Goal: Information Seeking & Learning: Learn about a topic

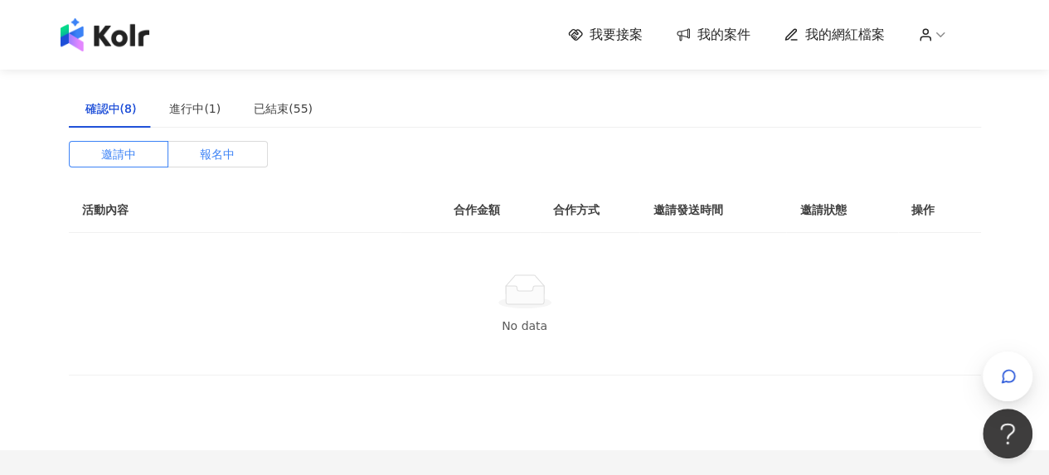
click at [202, 153] on span "報名中" at bounding box center [217, 154] width 35 height 25
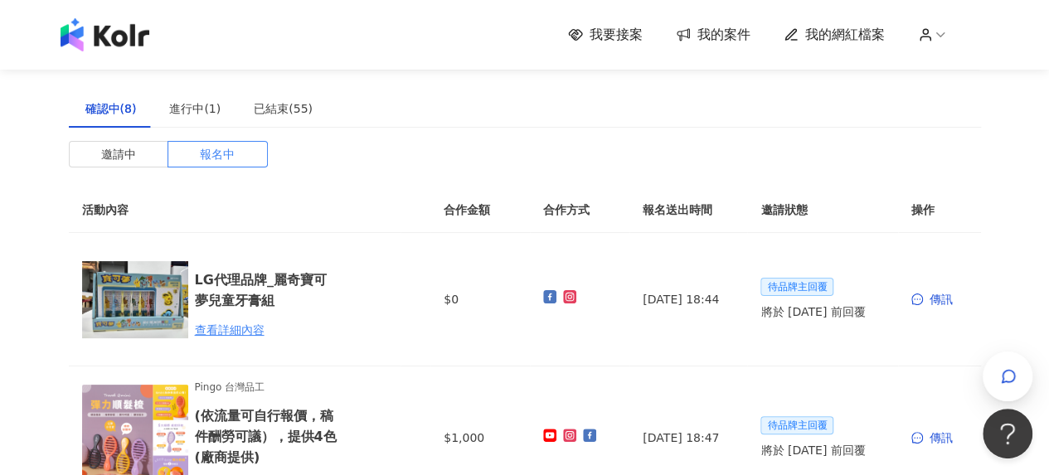
click at [131, 44] on img at bounding box center [105, 34] width 89 height 33
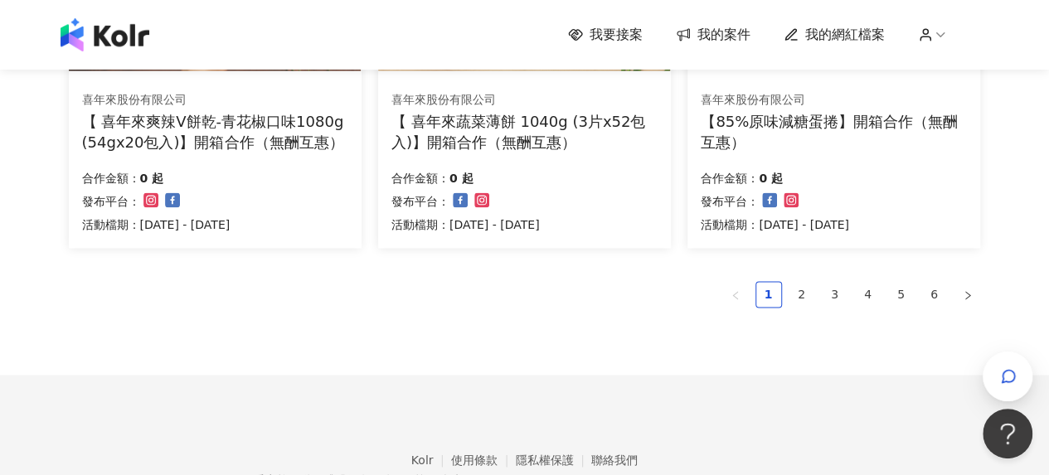
scroll to position [1305, 0]
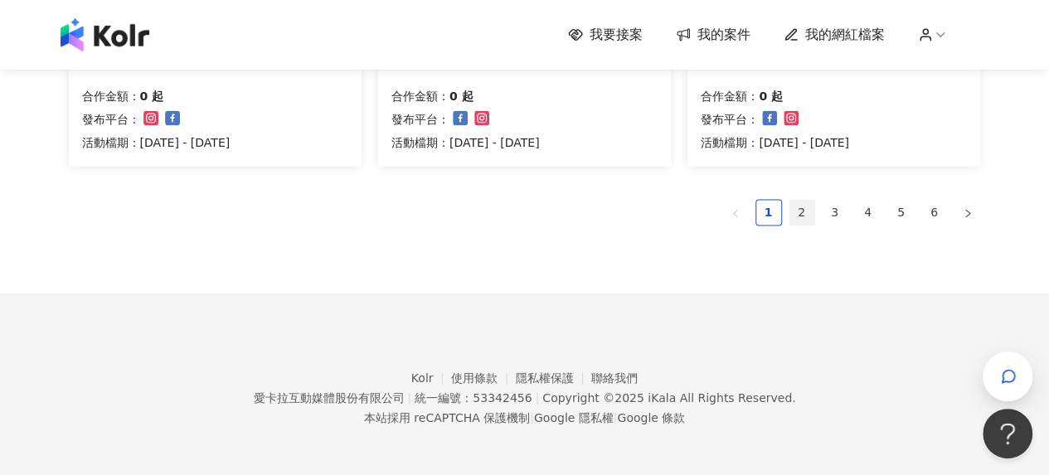
click at [794, 212] on link "2" at bounding box center [802, 212] width 25 height 25
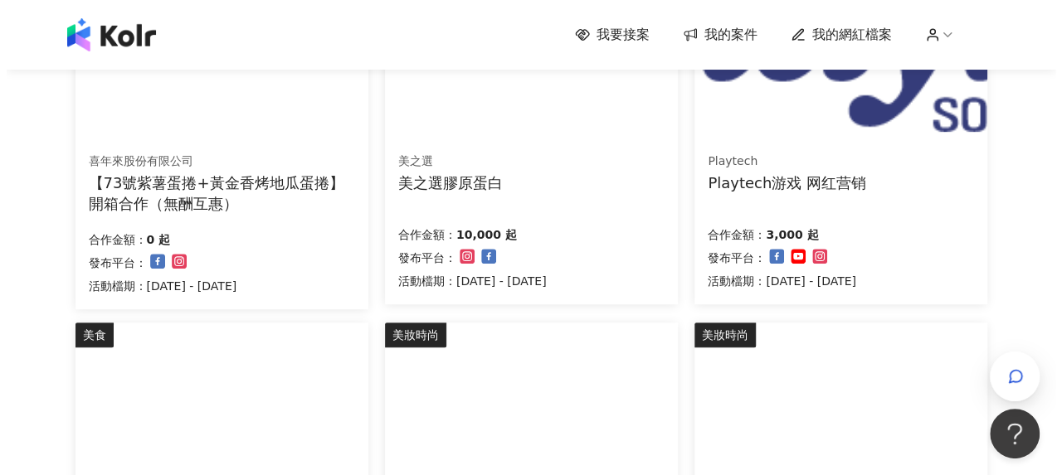
scroll to position [393, 0]
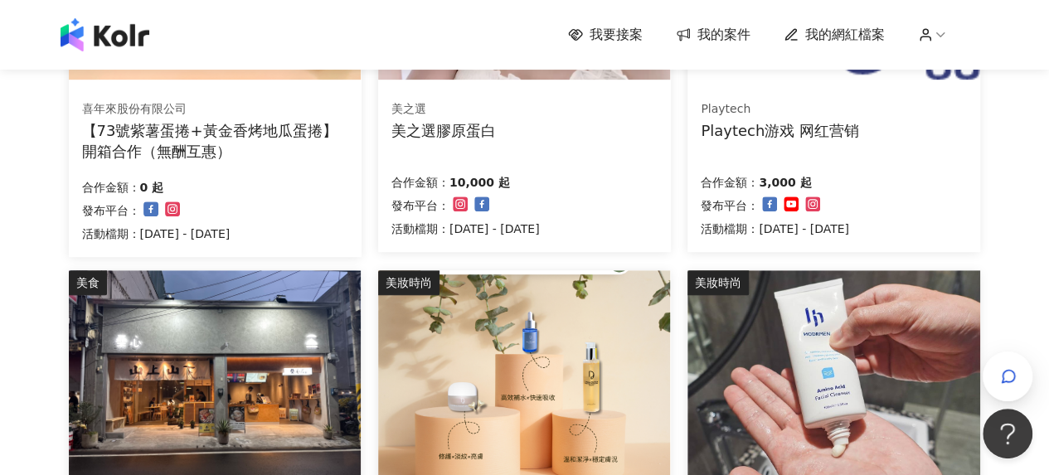
click at [775, 127] on div "Playtech游戏 网红营销" at bounding box center [780, 130] width 158 height 21
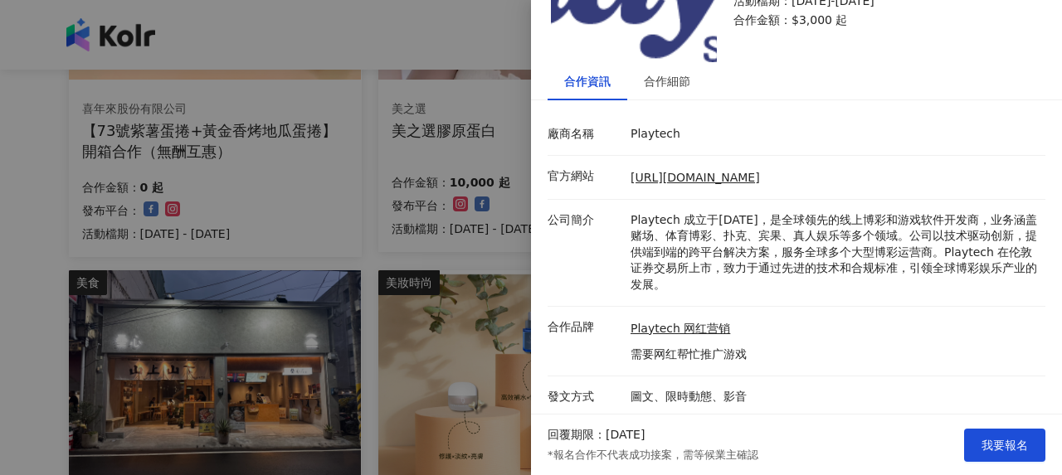
scroll to position [124, 0]
click at [687, 80] on div "合作細節" at bounding box center [667, 80] width 46 height 18
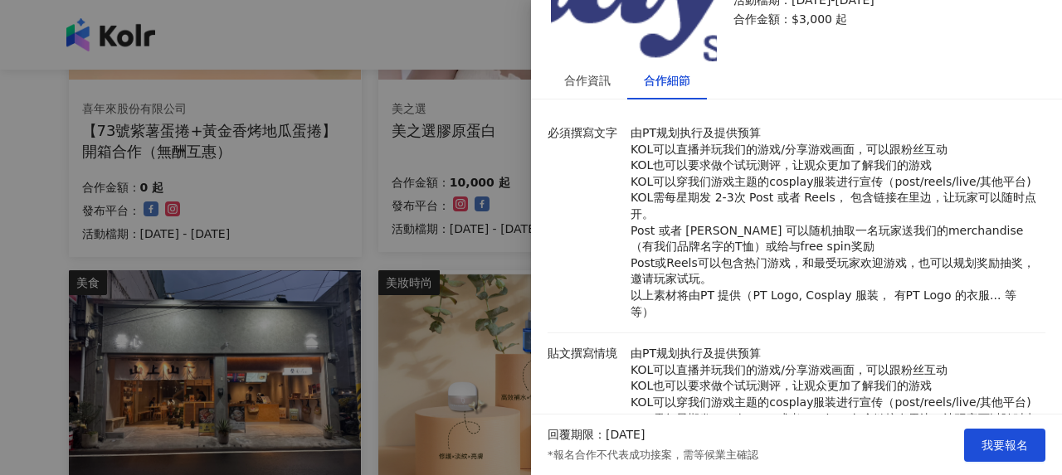
click at [372, 236] on div at bounding box center [531, 237] width 1062 height 475
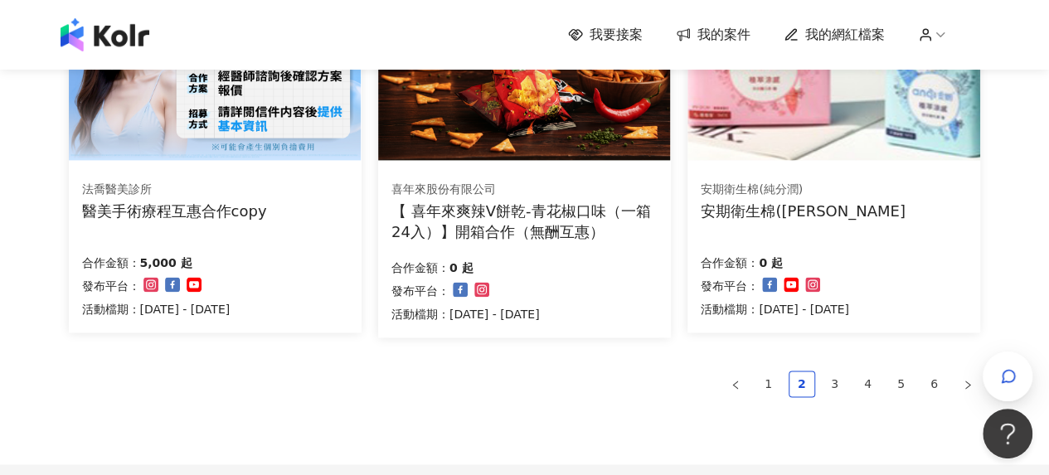
scroll to position [1140, 0]
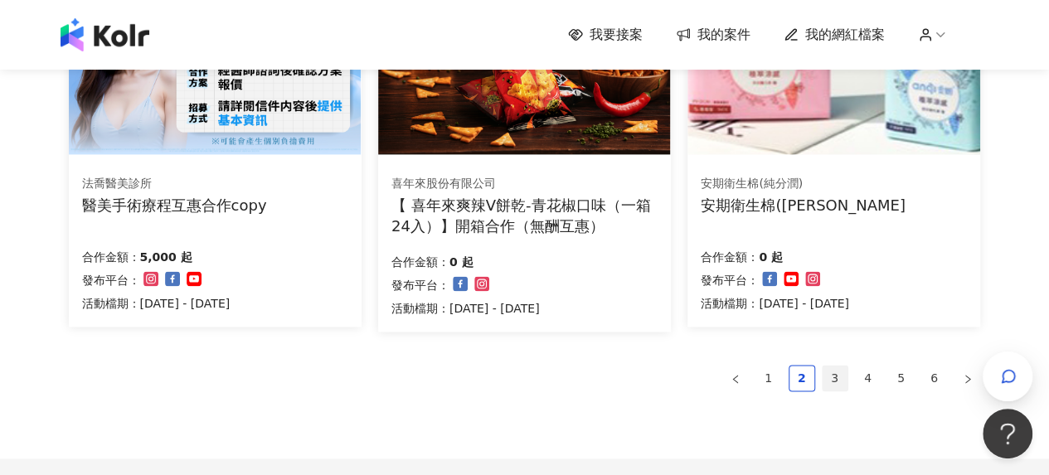
click at [829, 370] on link "3" at bounding box center [835, 378] width 25 height 25
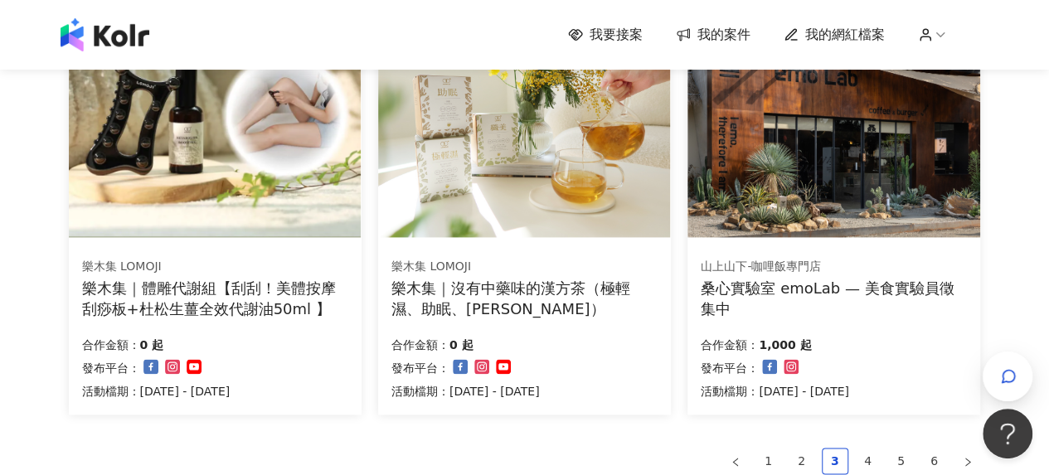
scroll to position [1222, 0]
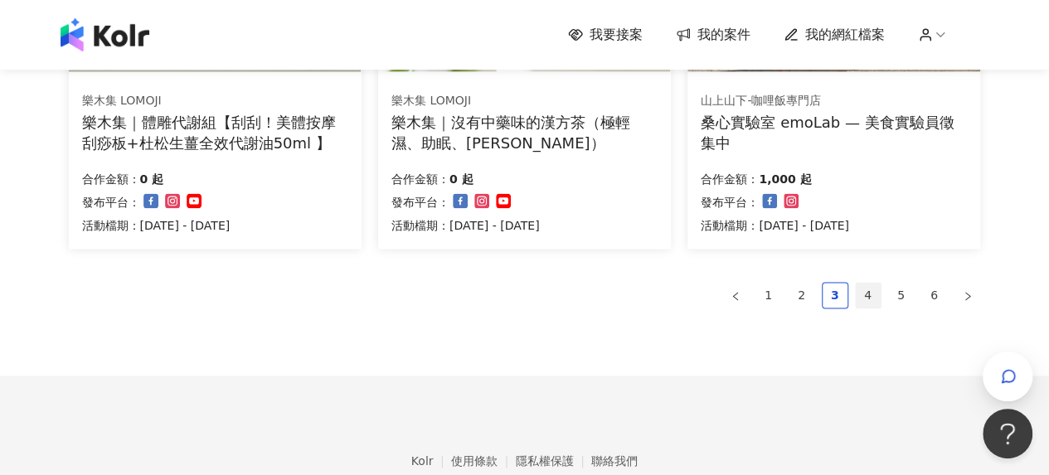
click at [876, 299] on link "4" at bounding box center [868, 295] width 25 height 25
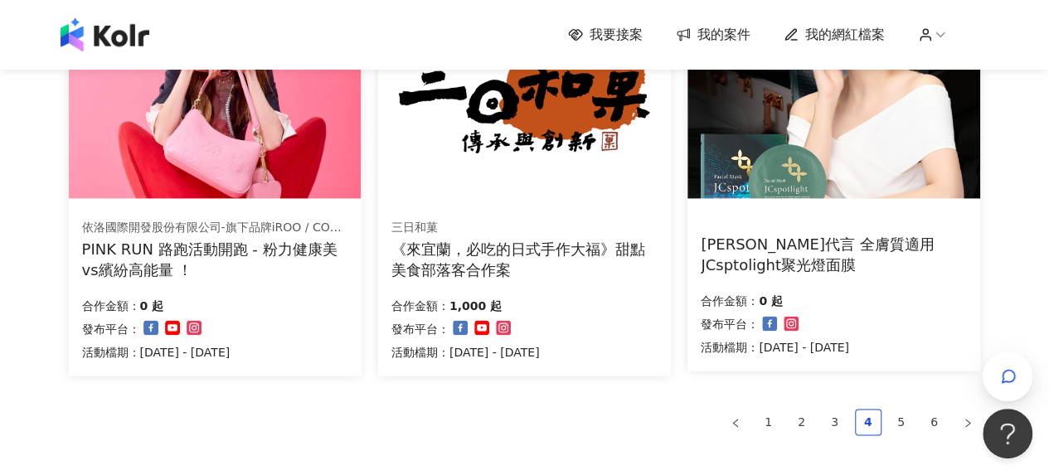
scroll to position [1305, 0]
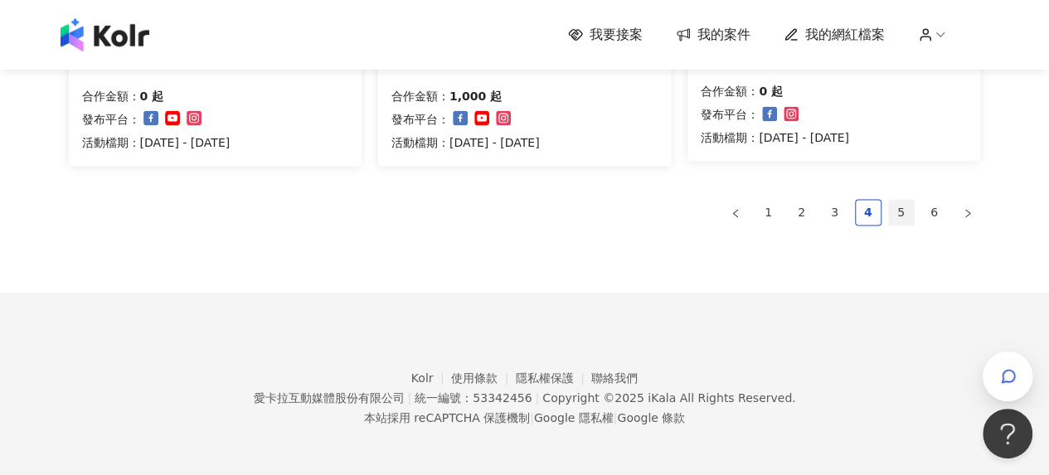
click at [909, 215] on link "5" at bounding box center [901, 212] width 25 height 25
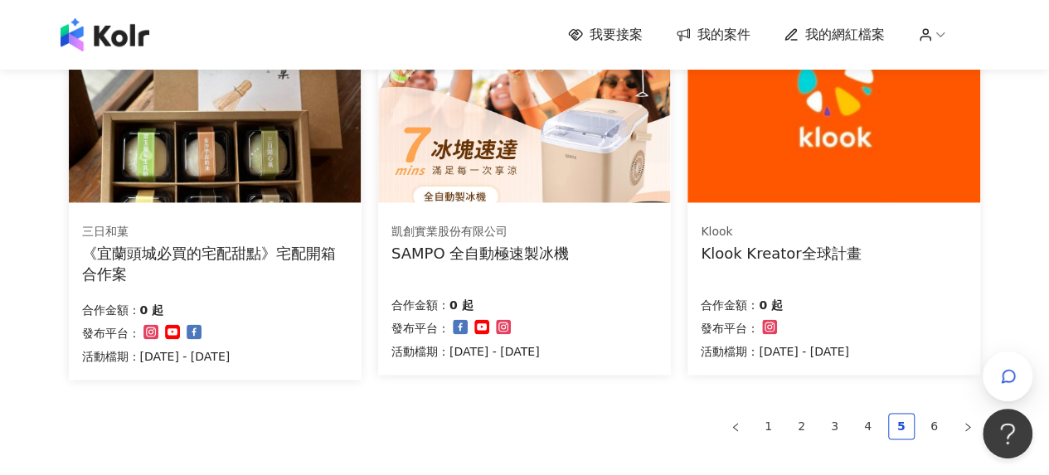
scroll to position [1300, 0]
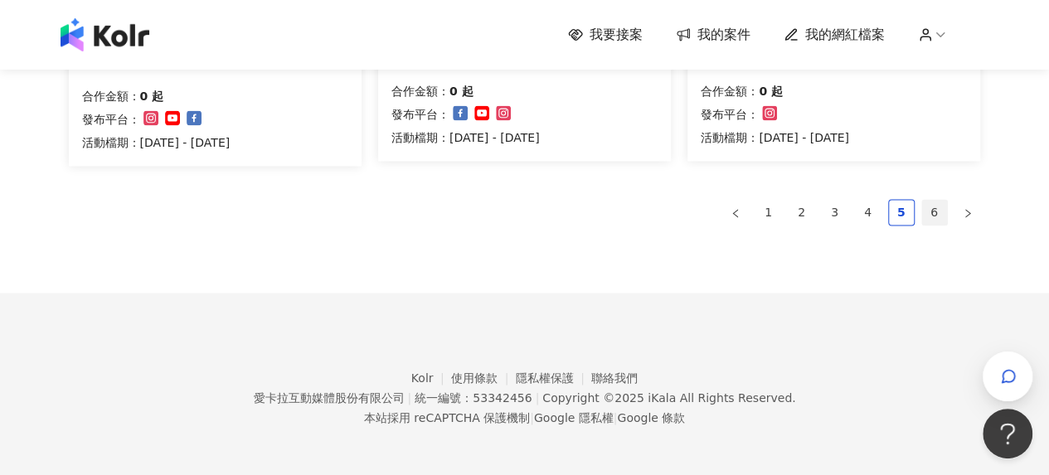
click at [944, 208] on link "6" at bounding box center [934, 212] width 25 height 25
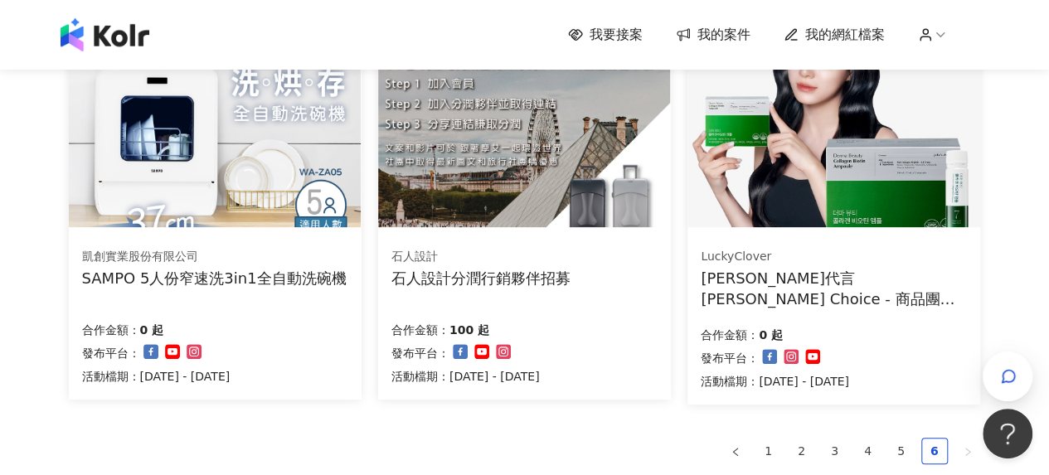
scroll to position [249, 0]
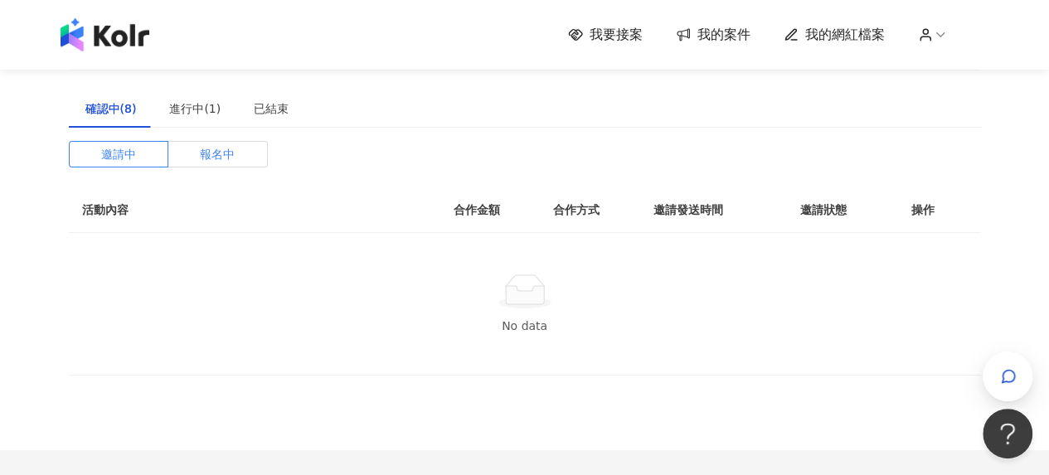
click at [260, 157] on label "報名中" at bounding box center [218, 154] width 100 height 27
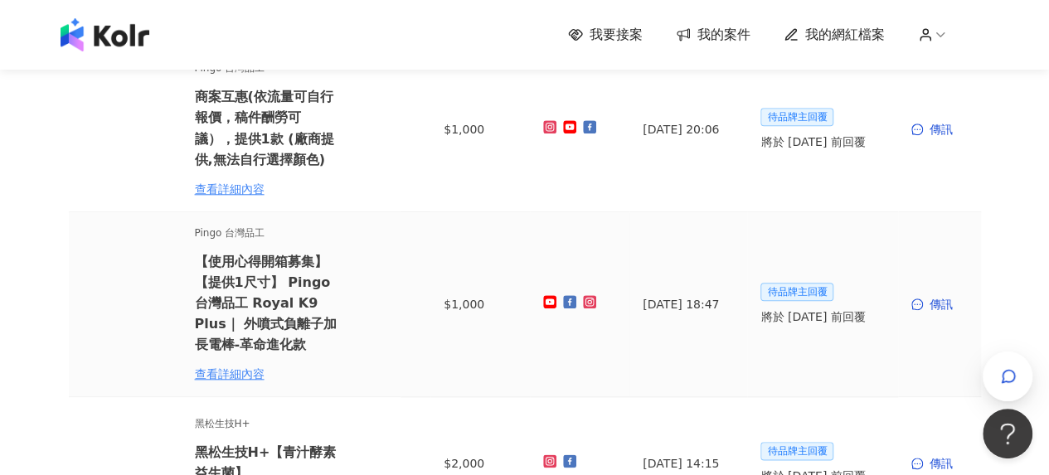
scroll to position [398, 0]
